Goal: Learn about a topic

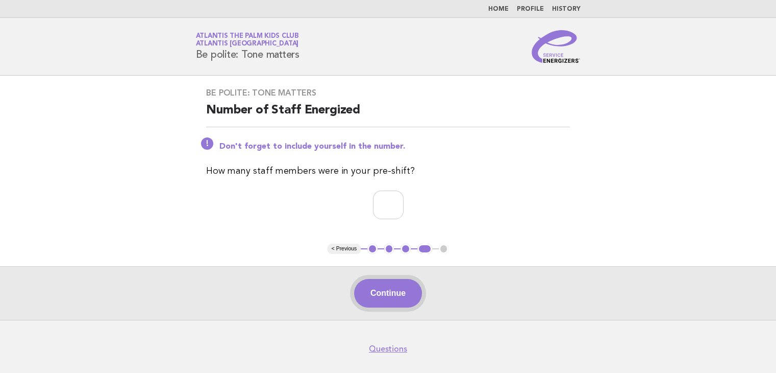
type input "*"
click at [381, 290] on button "Continue" at bounding box center [388, 293] width 68 height 29
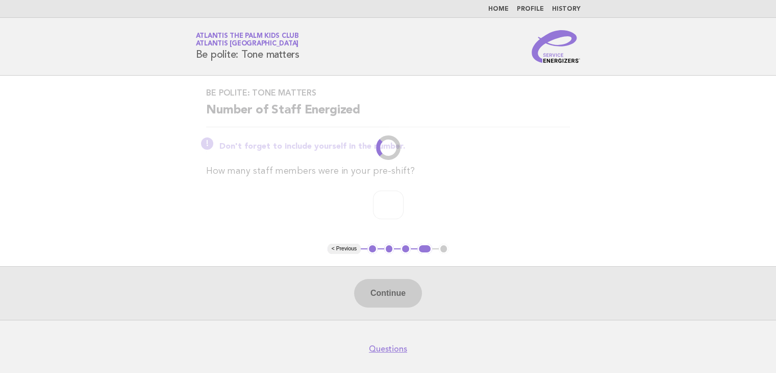
drag, startPoint x: 324, startPoint y: 194, endPoint x: 328, endPoint y: 199, distance: 5.8
click at [328, 199] on p "*" at bounding box center [388, 204] width 364 height 29
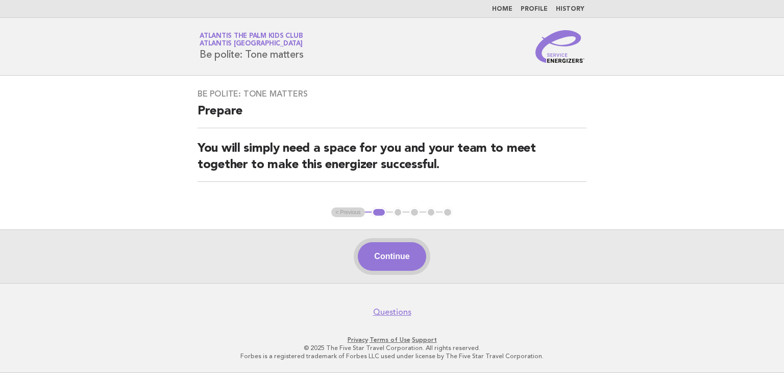
click at [378, 260] on button "Continue" at bounding box center [392, 256] width 68 height 29
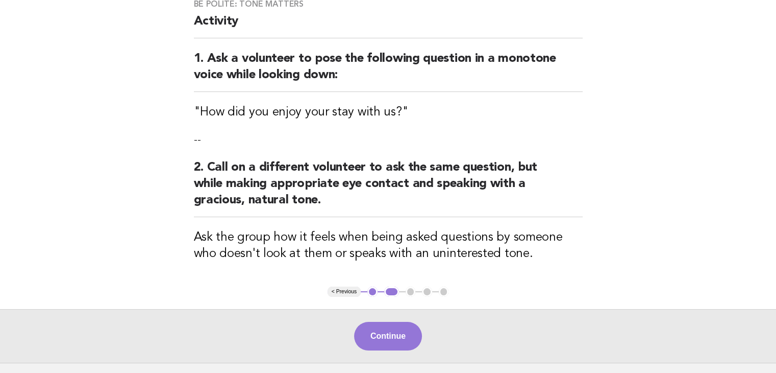
scroll to position [167, 0]
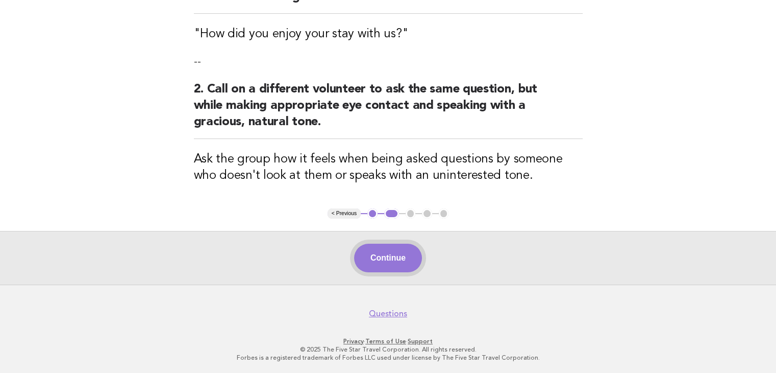
click at [379, 254] on button "Continue" at bounding box center [388, 257] width 68 height 29
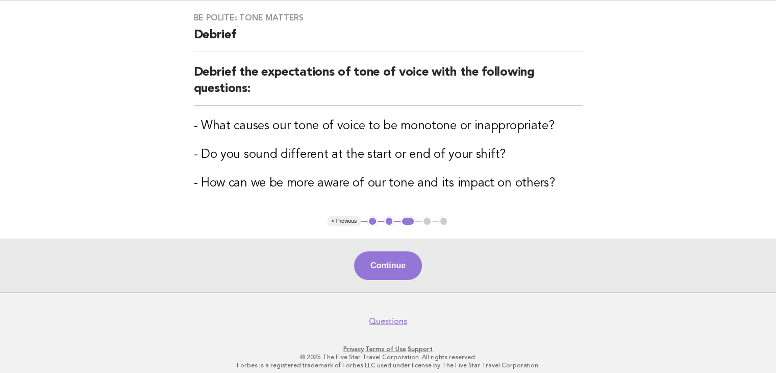
scroll to position [83, 0]
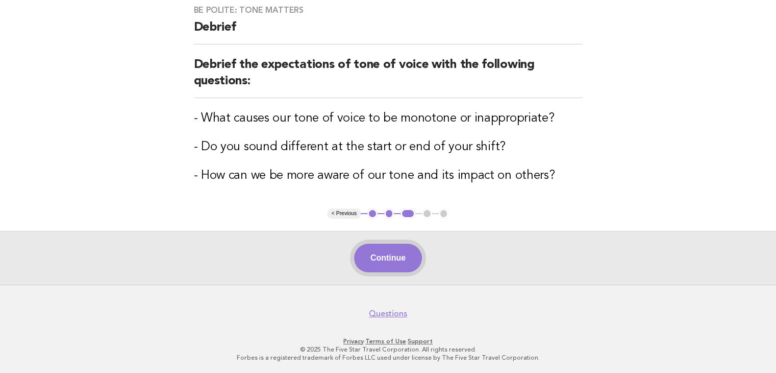
click at [408, 261] on button "Continue" at bounding box center [388, 257] width 68 height 29
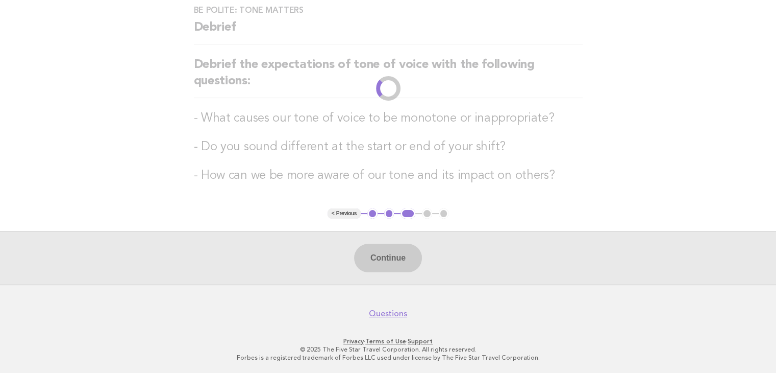
scroll to position [0, 0]
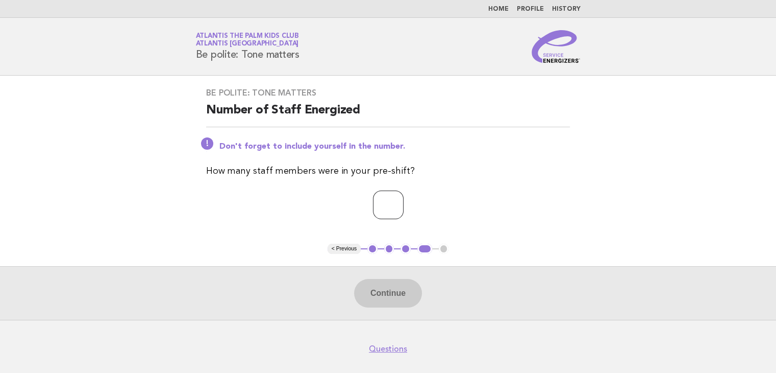
click at [397, 209] on input "number" at bounding box center [388, 204] width 31 height 29
type input "*"
click at [382, 284] on button "Continue" at bounding box center [388, 293] width 68 height 29
